Goal: Use online tool/utility: Utilize a website feature to perform a specific function

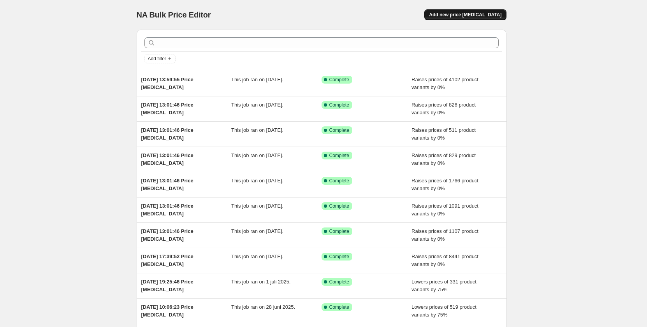
click at [473, 18] on span "Add new price [MEDICAL_DATA]" at bounding box center [465, 15] width 72 height 6
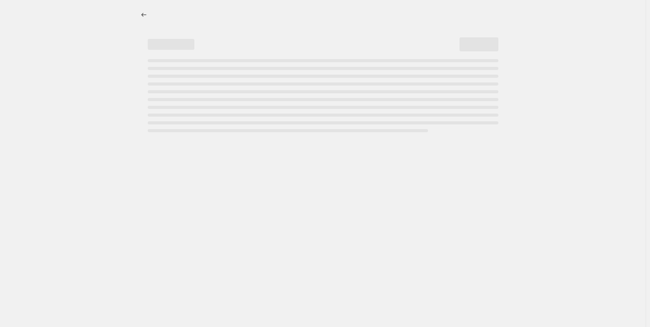
select select "percentage"
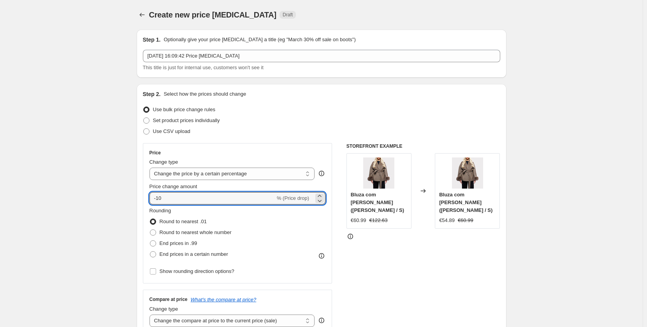
drag, startPoint x: 193, startPoint y: 198, endPoint x: 144, endPoint y: 198, distance: 48.6
click at [144, 198] on div "Step 2. Select how the prices should change Use bulk price change rules Set pro…" at bounding box center [322, 220] width 370 height 273
type input "0"
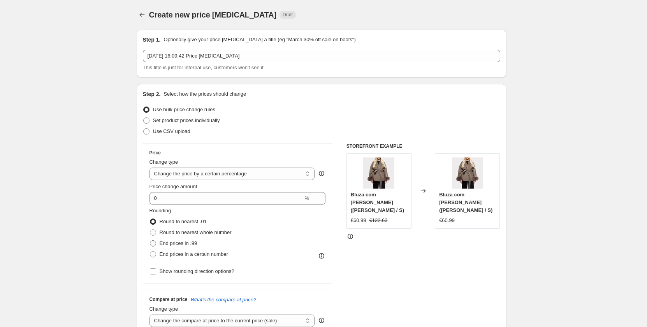
click at [178, 243] on span "End prices in .99" at bounding box center [179, 243] width 38 height 6
click at [150, 241] on input "End prices in .99" at bounding box center [150, 240] width 0 height 0
radio input "true"
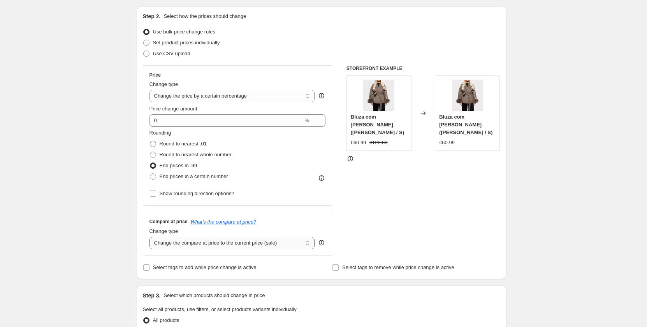
click at [245, 242] on select "Change the compare at price to the current price (sale) Change the compare at p…" at bounding box center [231, 243] width 165 height 12
select select "pp"
click at [151, 237] on select "Change the compare at price to the current price (sale) Change the compare at p…" at bounding box center [231, 243] width 165 height 12
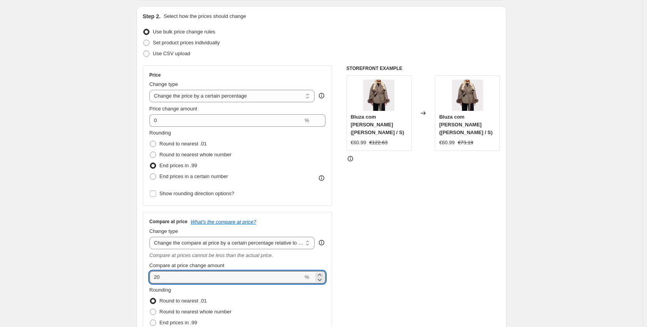
drag, startPoint x: 178, startPoint y: 276, endPoint x: 143, endPoint y: 275, distance: 35.0
click at [143, 275] on div "Step 2. Select how the prices should change Use bulk price change rules Set pro…" at bounding box center [322, 196] width 370 height 380
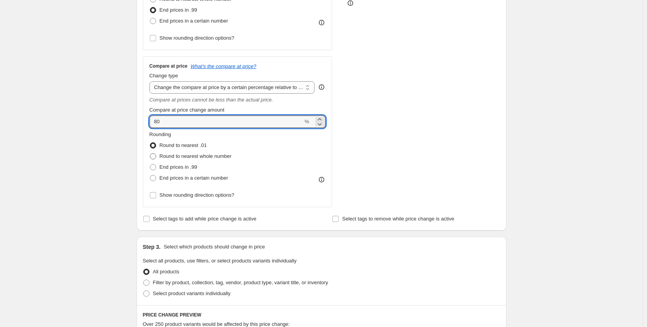
type input "80"
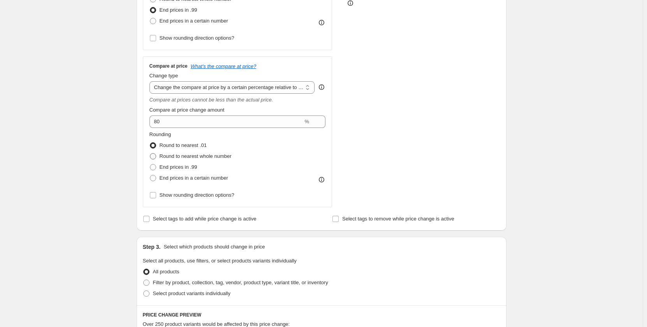
click at [197, 158] on span "Round to nearest whole number" at bounding box center [196, 156] width 72 height 6
click at [150, 154] on input "Round to nearest whole number" at bounding box center [150, 153] width 0 height 0
radio input "true"
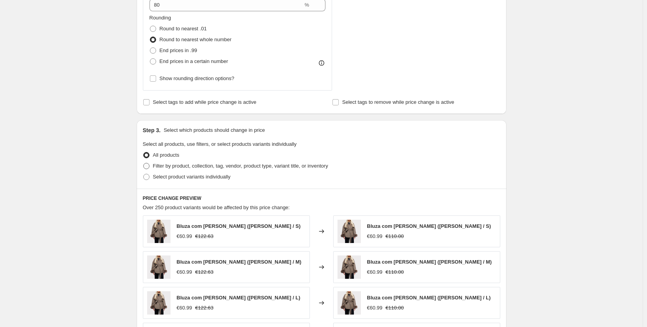
click at [165, 168] on span "Filter by product, collection, tag, vendor, product type, variant title, or inv…" at bounding box center [240, 166] width 175 height 6
click at [144, 163] on input "Filter by product, collection, tag, vendor, product type, variant title, or inv…" at bounding box center [143, 163] width 0 height 0
radio input "true"
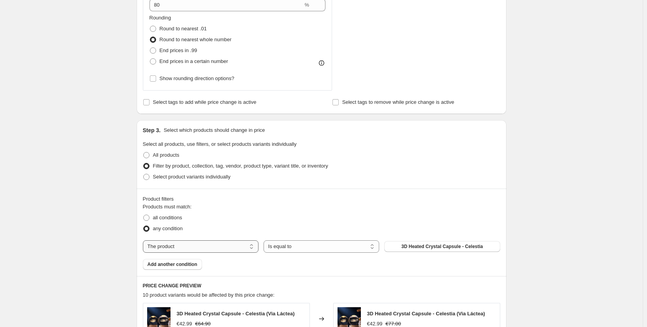
drag, startPoint x: 191, startPoint y: 249, endPoint x: 191, endPoint y: 244, distance: 4.7
click at [191, 249] on select "The product The product's collection The product's tag The product's vendor The…" at bounding box center [201, 246] width 116 height 12
select select "collection"
click at [440, 249] on span "A camisola e o colete" at bounding box center [441, 247] width 47 height 6
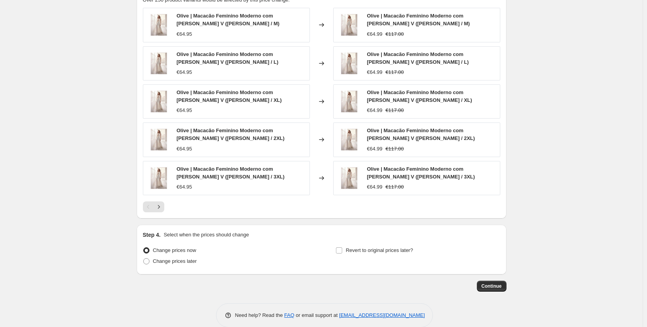
scroll to position [658, 0]
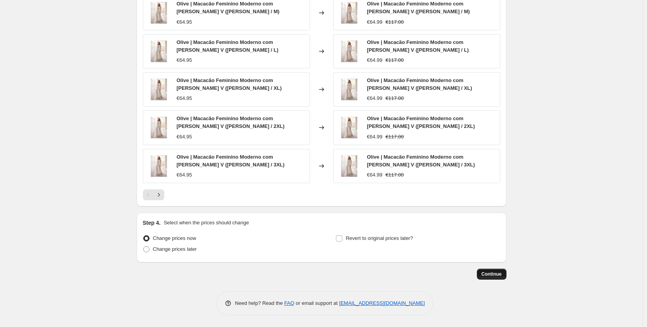
click at [495, 273] on span "Continue" at bounding box center [491, 274] width 20 height 6
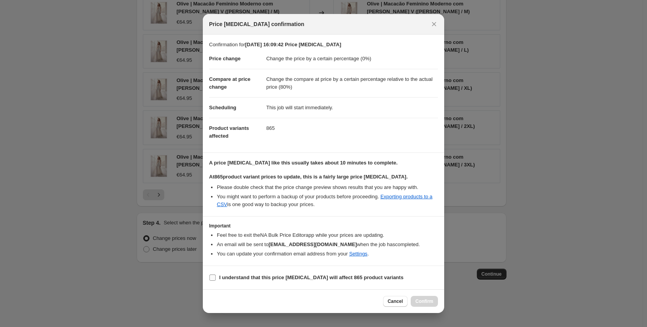
click at [230, 272] on label "I understand that this price [MEDICAL_DATA] will affect 865 product variants" at bounding box center [306, 277] width 194 height 11
click at [216, 275] on input "I understand that this price [MEDICAL_DATA] will affect 865 product variants" at bounding box center [212, 278] width 6 height 6
checkbox input "true"
click at [420, 301] on span "Confirm" at bounding box center [424, 301] width 18 height 6
